Goal: Contribute content

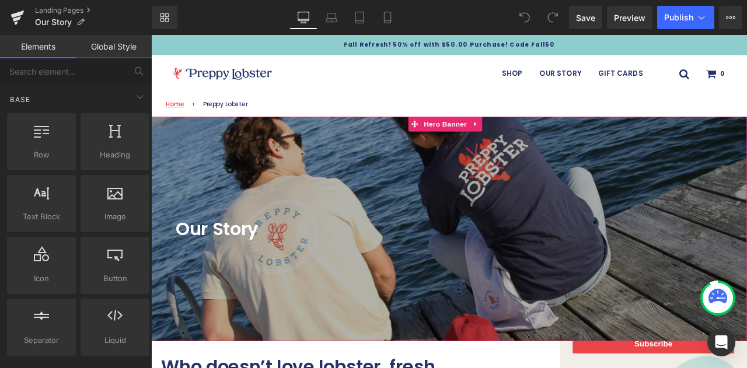
click at [320, 204] on div at bounding box center [504, 265] width 706 height 266
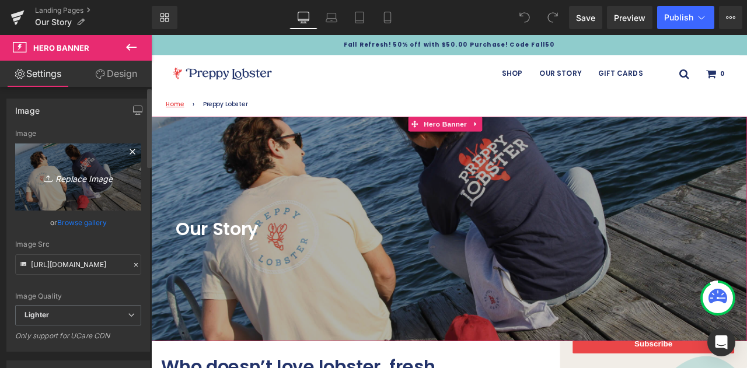
click at [92, 183] on icon "Replace Image" at bounding box center [77, 177] width 93 height 15
type input "C:\fakepath\IMG_5124.jpeg"
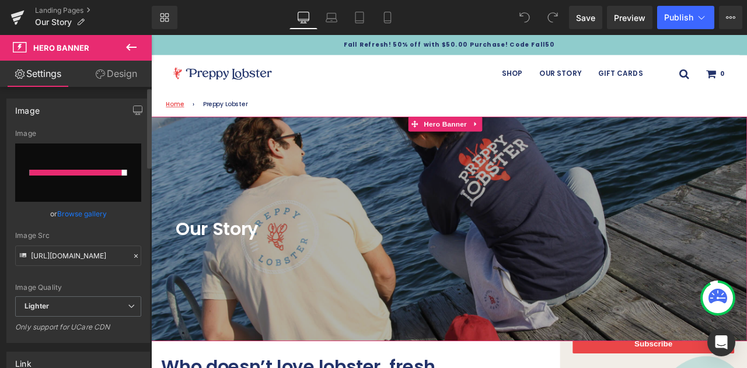
click at [72, 213] on link "Browse gallery" at bounding box center [82, 214] width 50 height 20
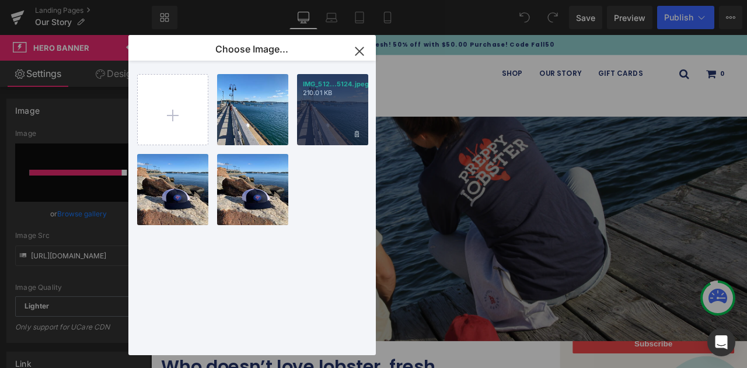
click at [320, 113] on div "IMG_512...5124.jpeg 210.01 KB" at bounding box center [332, 109] width 71 height 71
type input "[URL][DOMAIN_NAME]"
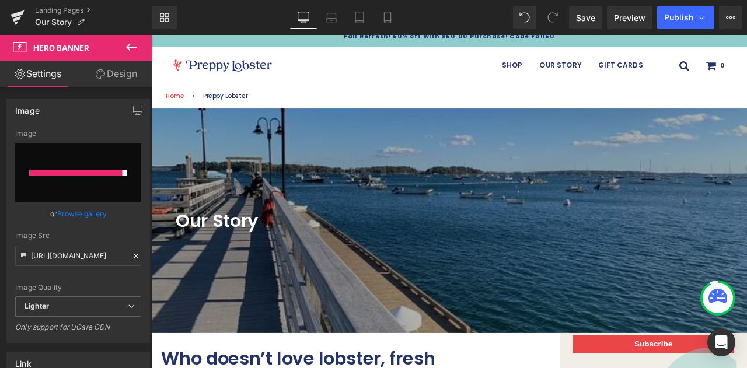
scroll to position [10, 0]
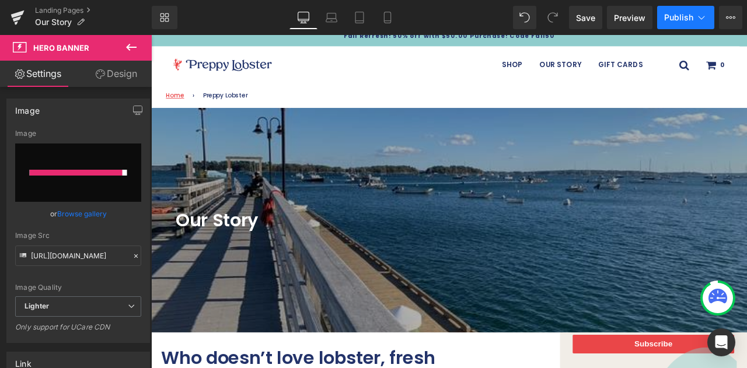
click at [682, 19] on span "Publish" at bounding box center [678, 17] width 29 height 9
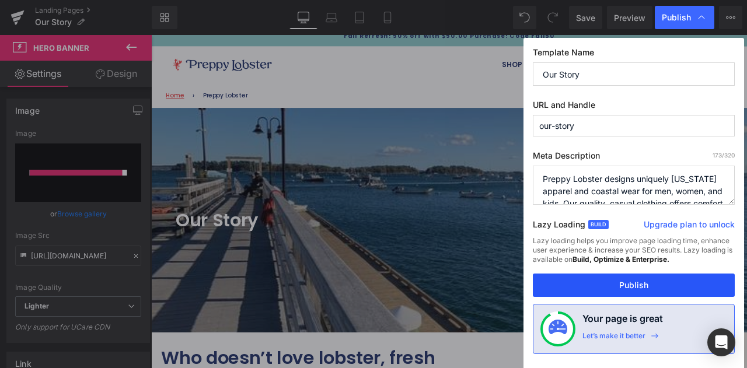
click at [602, 283] on button "Publish" at bounding box center [634, 285] width 202 height 23
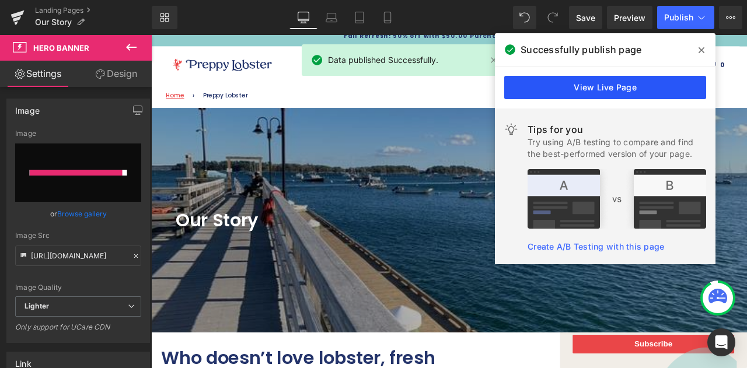
click at [590, 89] on link "View Live Page" at bounding box center [605, 87] width 202 height 23
